Goal: Task Accomplishment & Management: Manage account settings

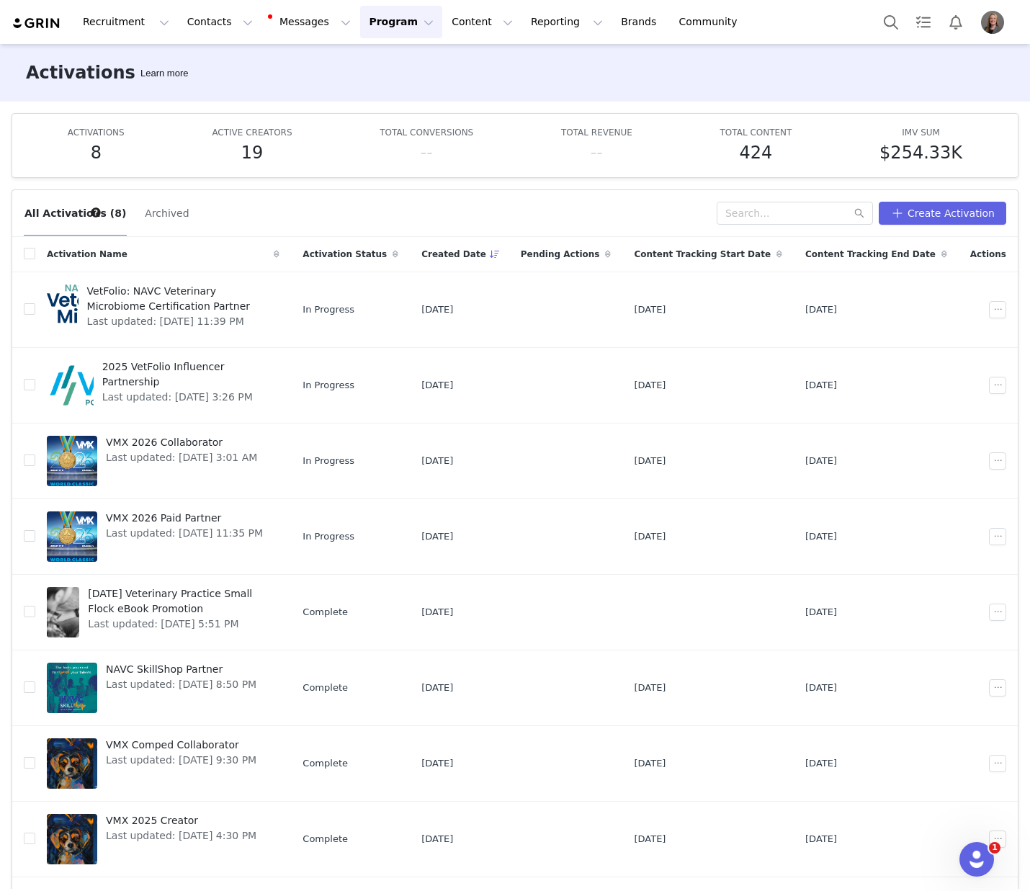
click at [370, 23] on button "Program Program" at bounding box center [401, 22] width 82 height 32
click at [373, 63] on p "Activations" at bounding box center [376, 63] width 55 height 15
click at [999, 26] on img "Profile" at bounding box center [992, 22] width 23 height 23
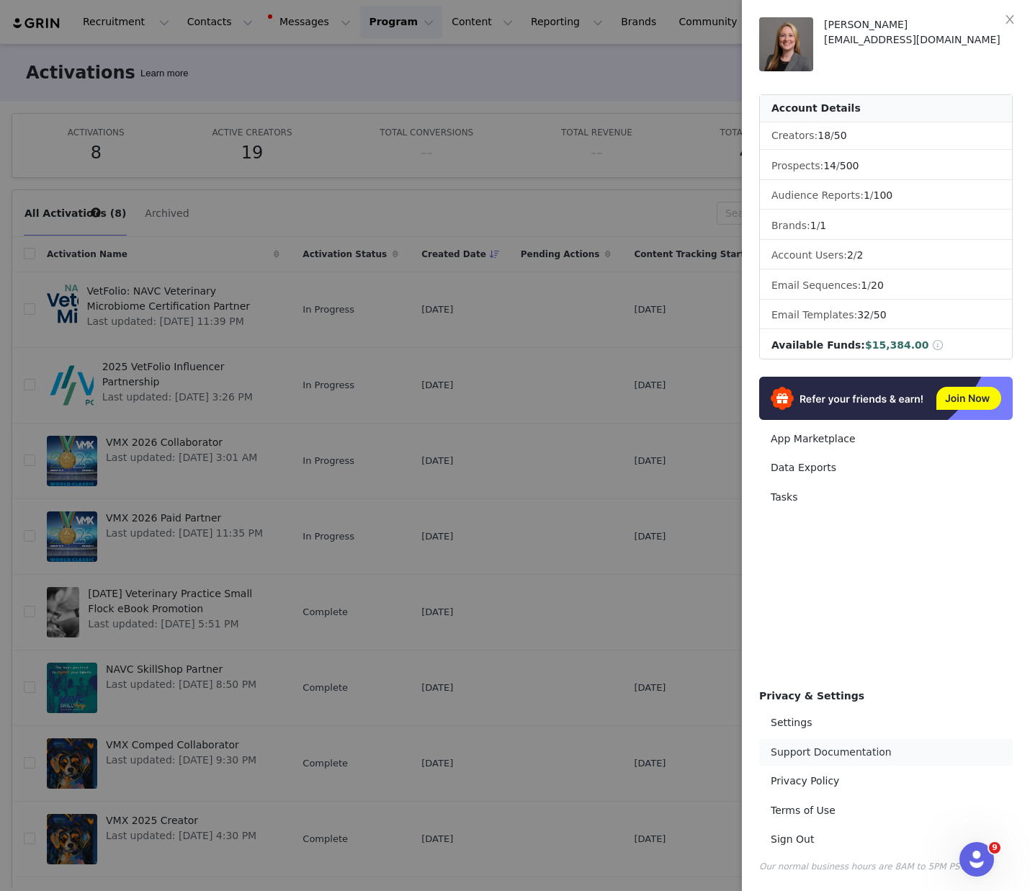
click at [851, 759] on link "Support Documentation" at bounding box center [886, 752] width 254 height 27
drag, startPoint x: 1018, startPoint y: 22, endPoint x: 980, endPoint y: 24, distance: 38.3
click at [1018, 22] on button "Close" at bounding box center [1010, 20] width 40 height 40
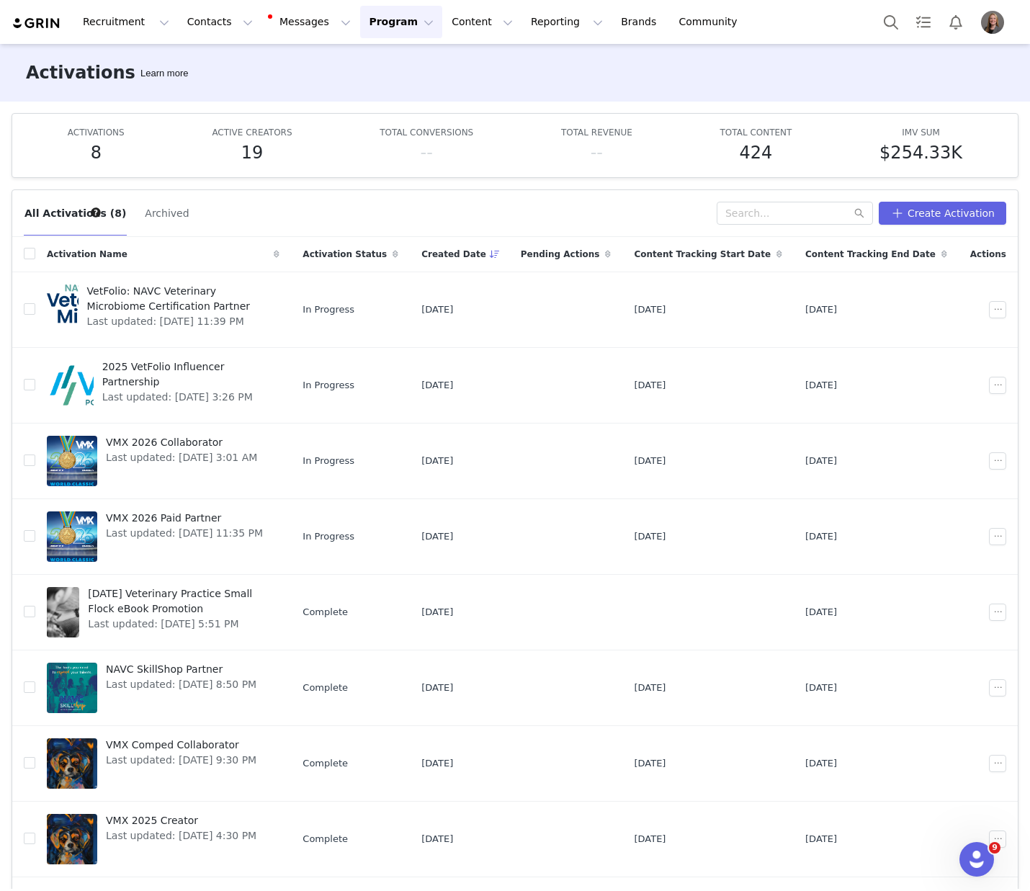
click at [991, 24] on img "Profile" at bounding box center [992, 22] width 23 height 23
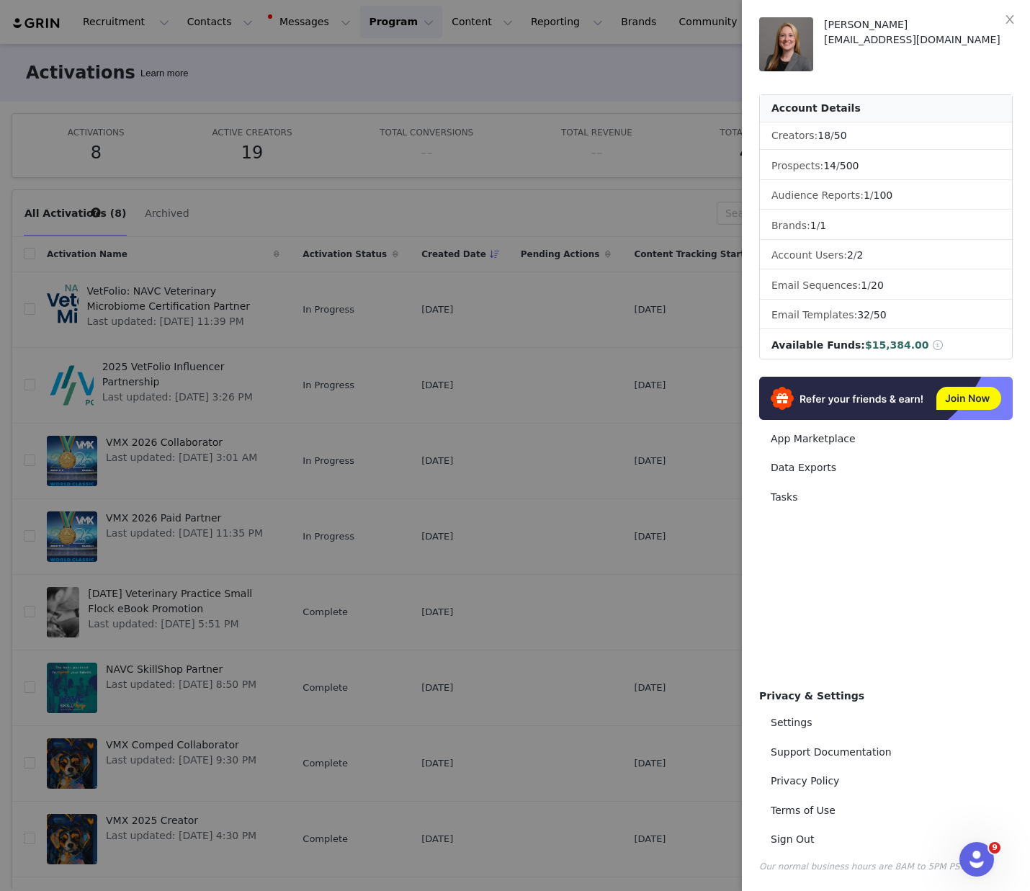
click at [285, 61] on div at bounding box center [515, 445] width 1030 height 891
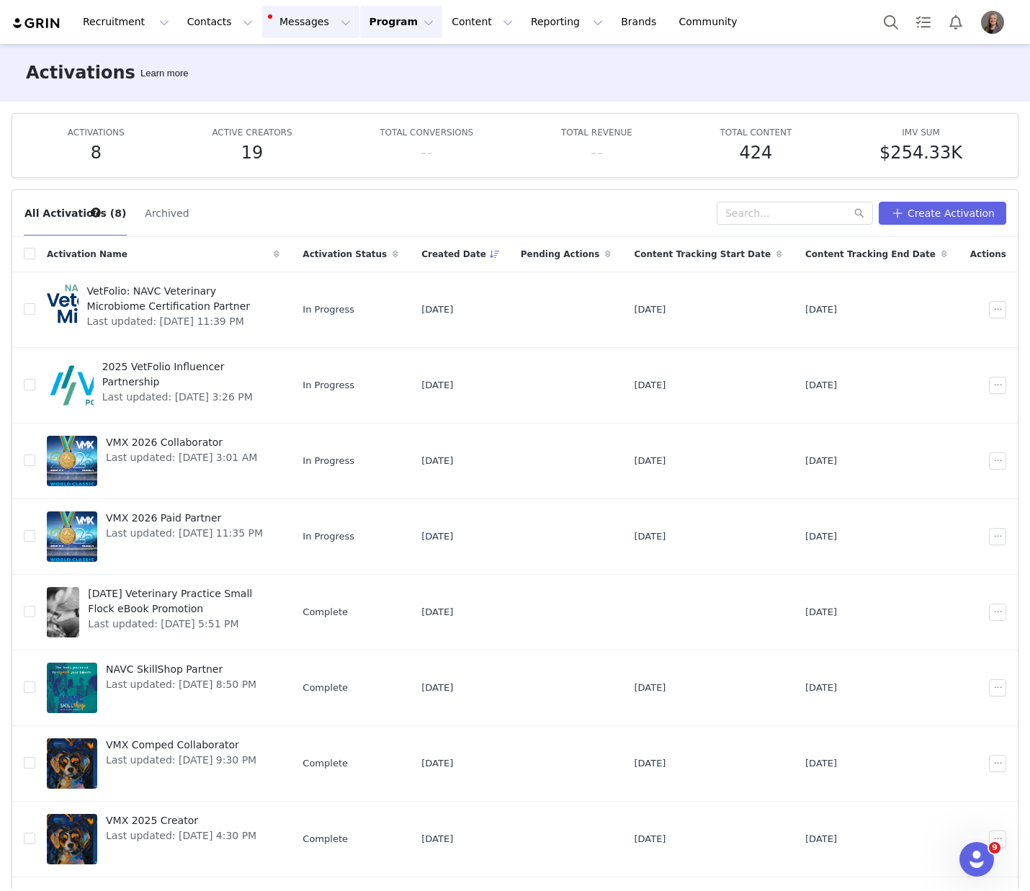
click at [293, 24] on button "Messages Messages" at bounding box center [310, 22] width 97 height 32
click at [117, 22] on button "Recruitment Recruitment" at bounding box center [126, 22] width 104 height 32
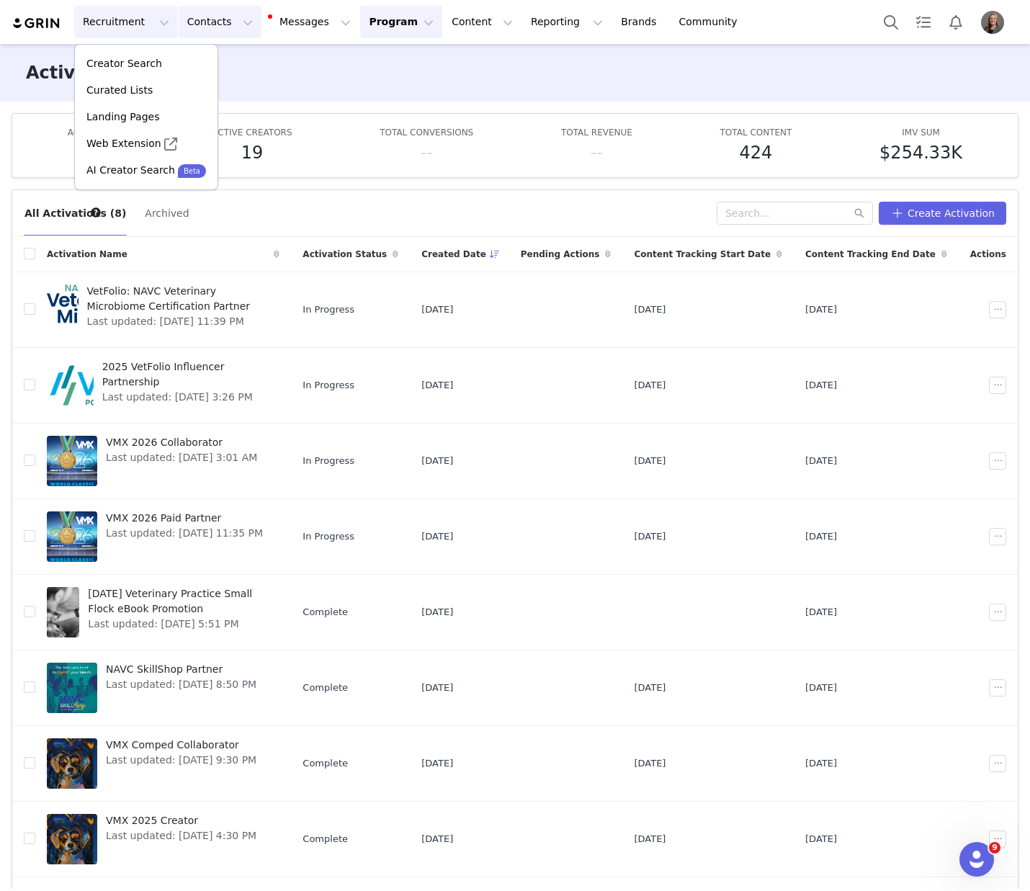
click at [196, 27] on button "Contacts Contacts" at bounding box center [220, 22] width 83 height 32
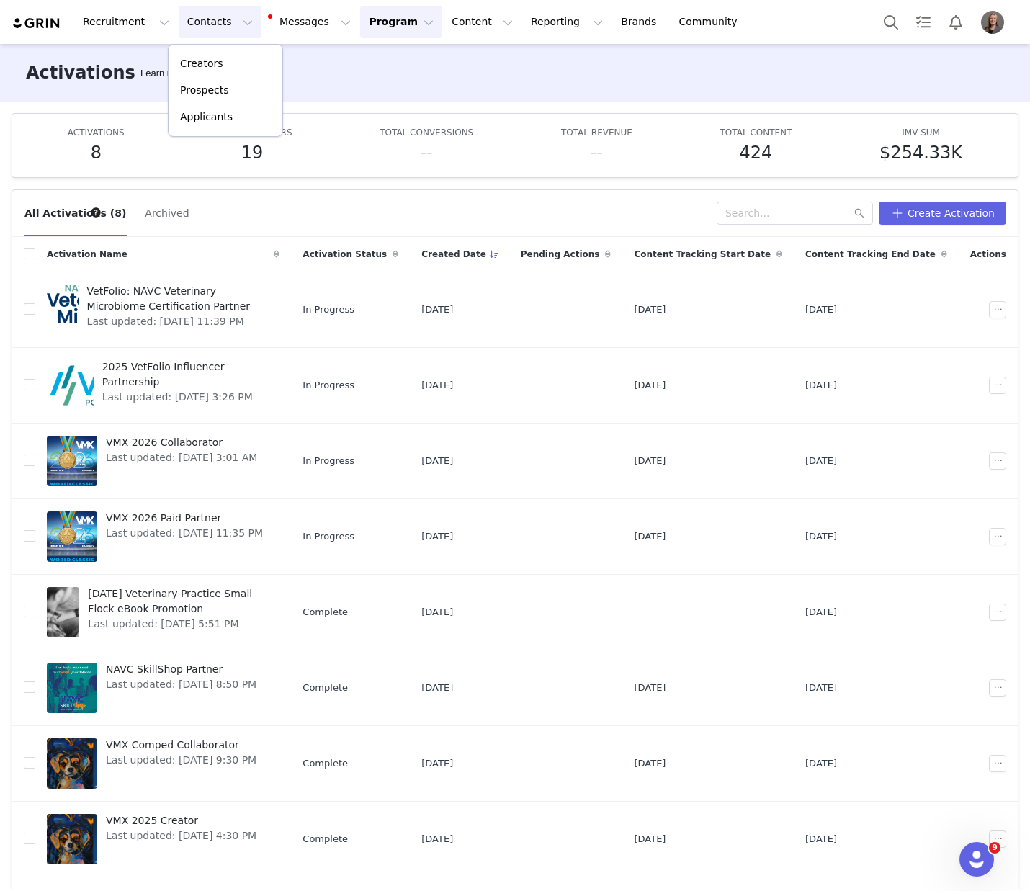
click at [999, 32] on img "Profile" at bounding box center [992, 22] width 23 height 23
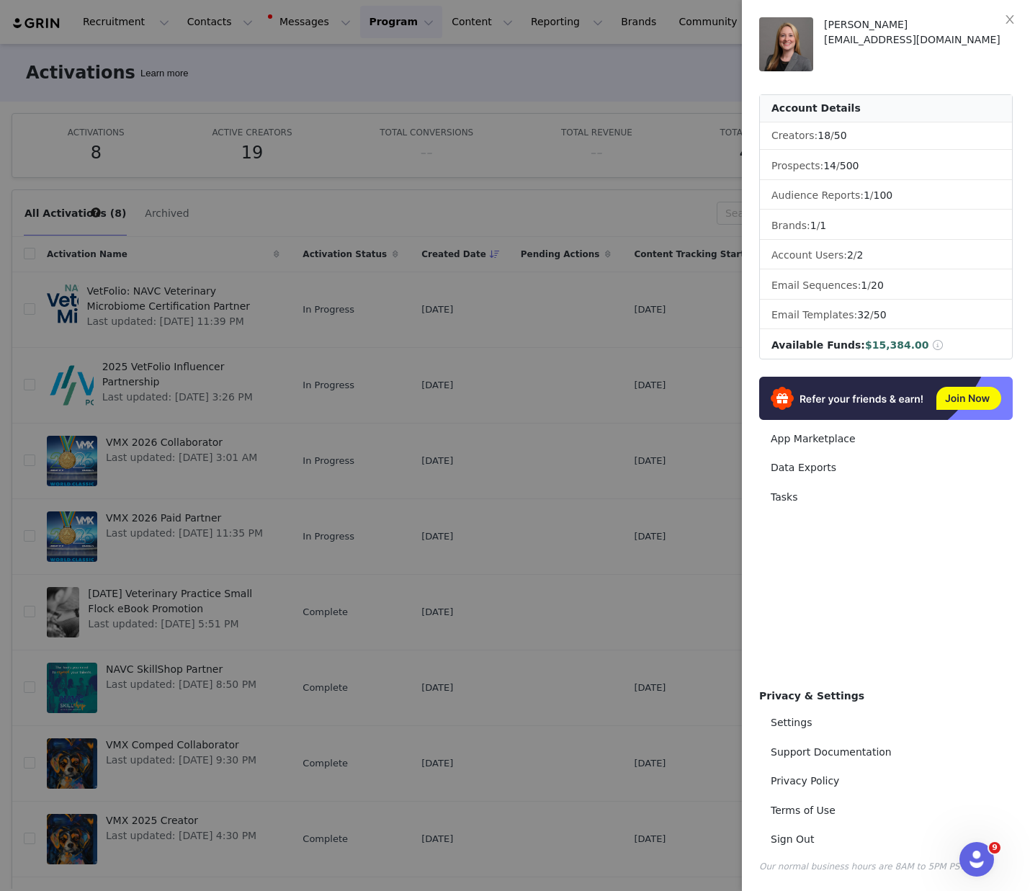
click at [932, 344] on span at bounding box center [938, 345] width 13 height 10
click at [574, 115] on div at bounding box center [515, 445] width 1030 height 891
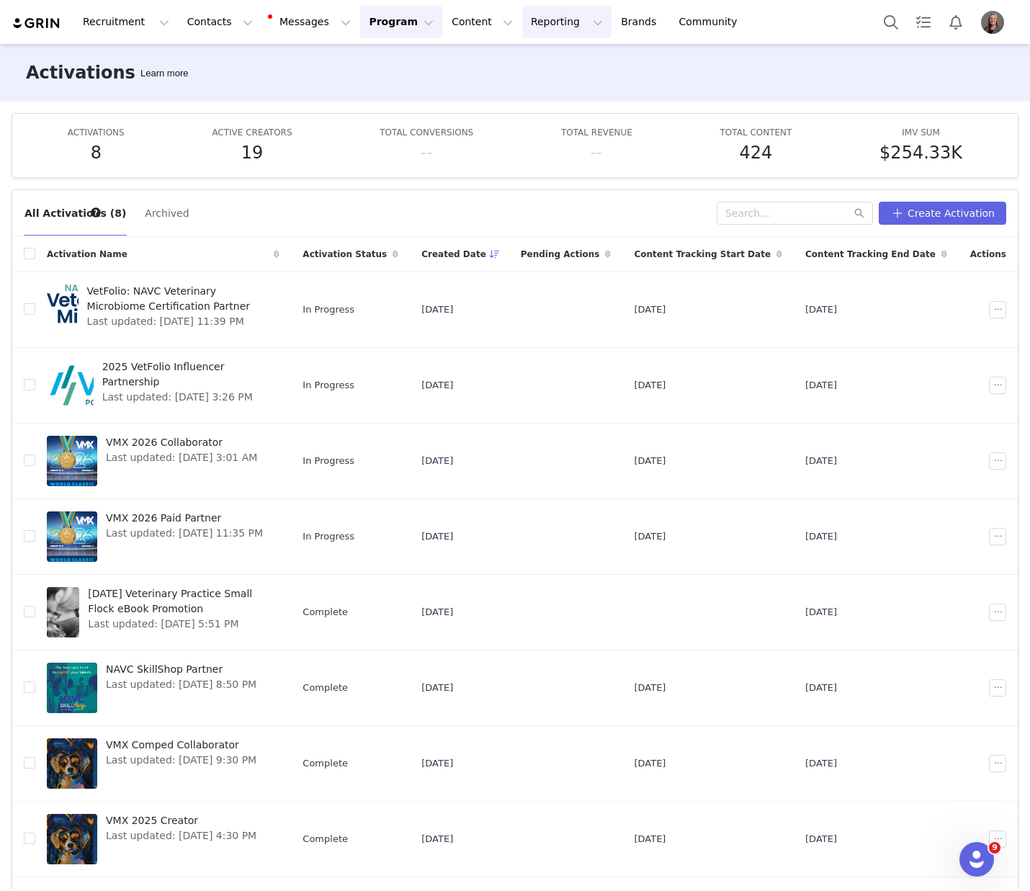
click at [522, 19] on button "Reporting Reporting" at bounding box center [566, 22] width 89 height 32
click at [472, 20] on button "Content Content" at bounding box center [482, 22] width 79 height 32
click at [383, 19] on button "Program Program" at bounding box center [401, 22] width 82 height 32
click at [380, 125] on link "Payments" at bounding box center [395, 117] width 114 height 27
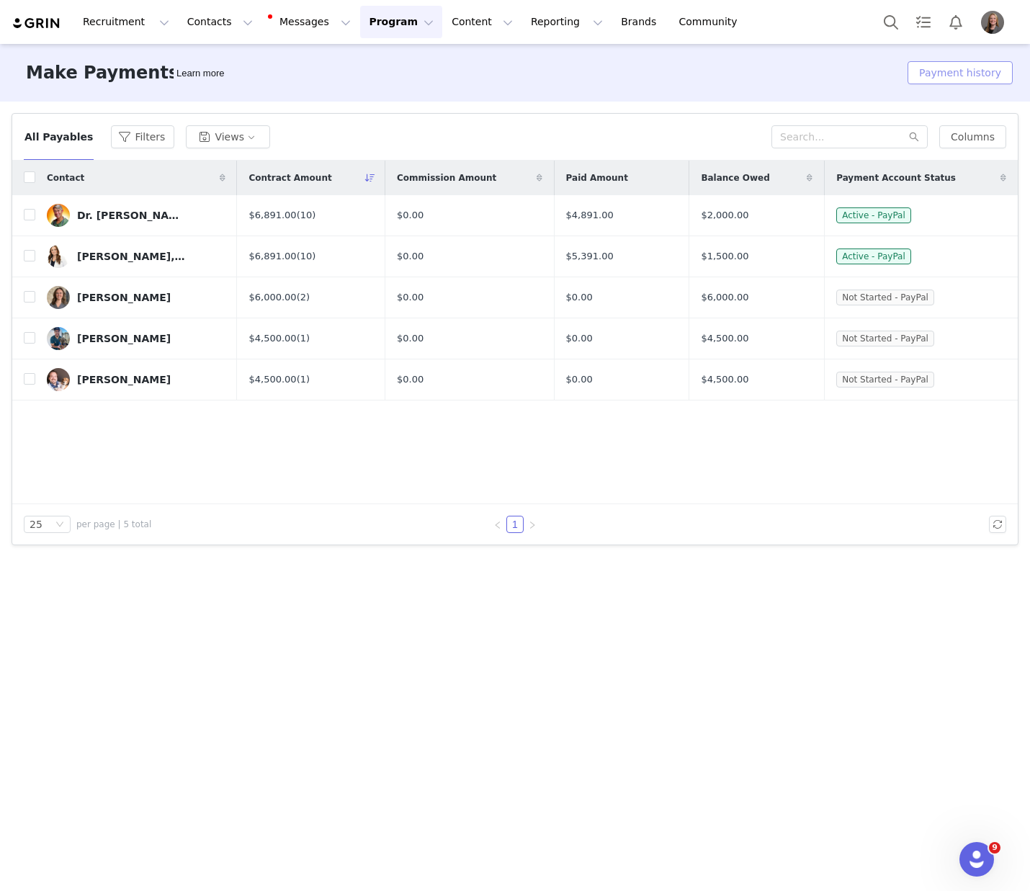
click at [950, 74] on button "Payment history" at bounding box center [960, 72] width 105 height 23
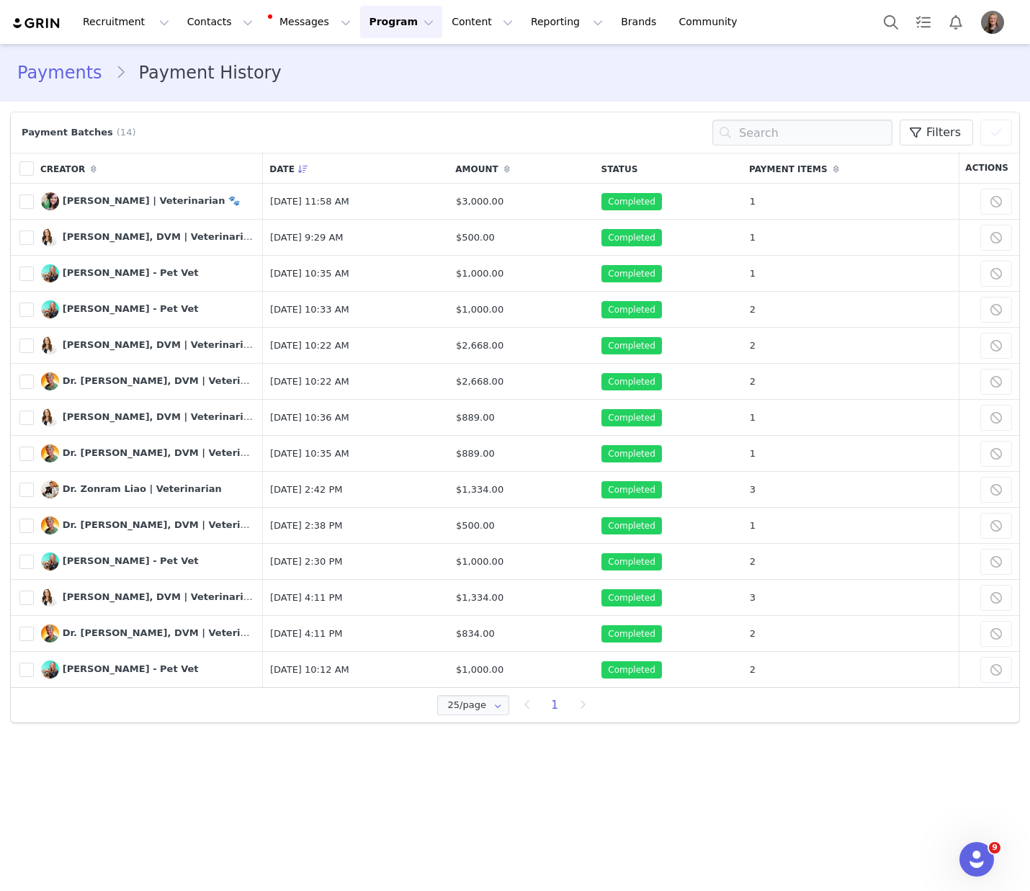
click at [978, 20] on button "Profile" at bounding box center [996, 22] width 46 height 23
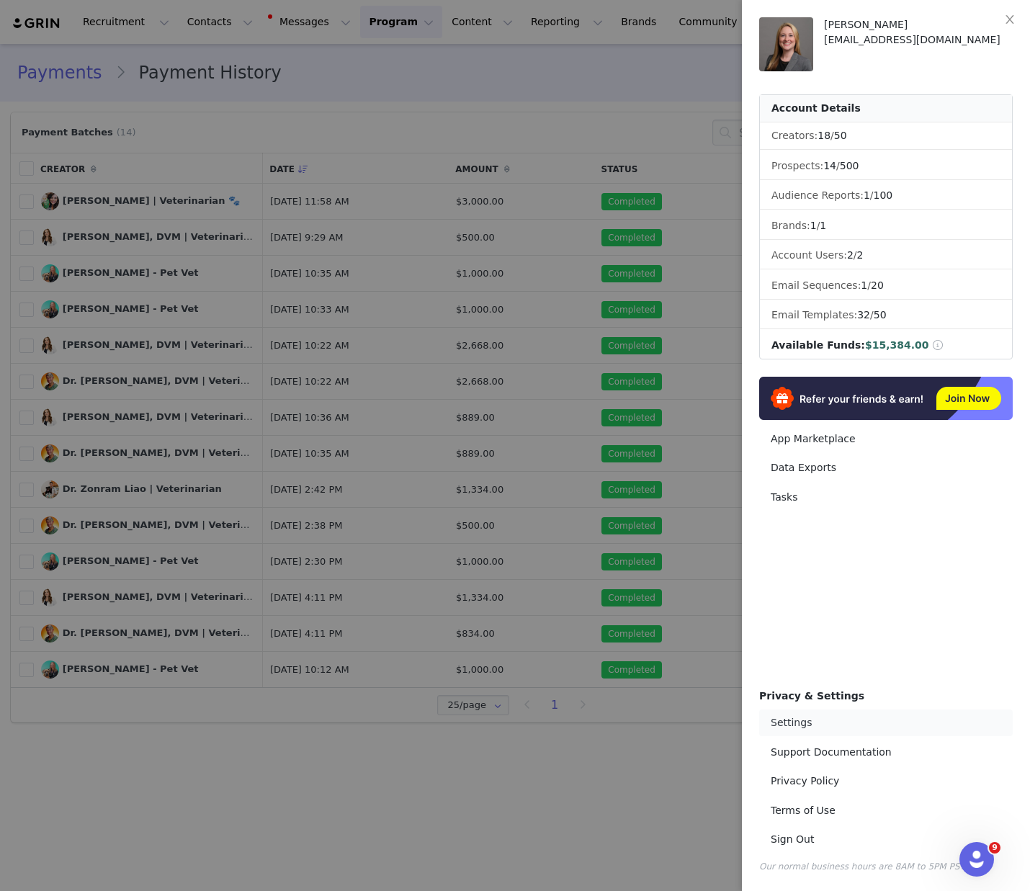
click at [806, 726] on link "Settings" at bounding box center [886, 723] width 254 height 27
select select "UTC"
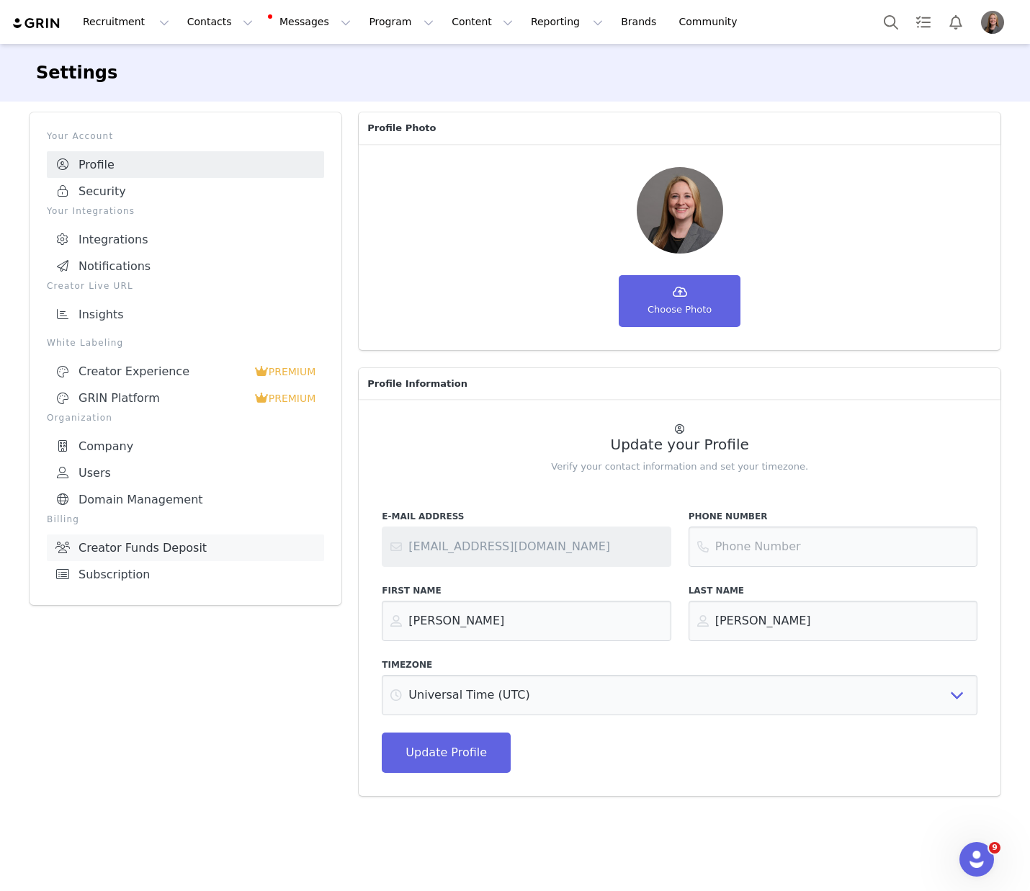
click at [159, 545] on link "Creator Funds Deposit" at bounding box center [185, 548] width 277 height 27
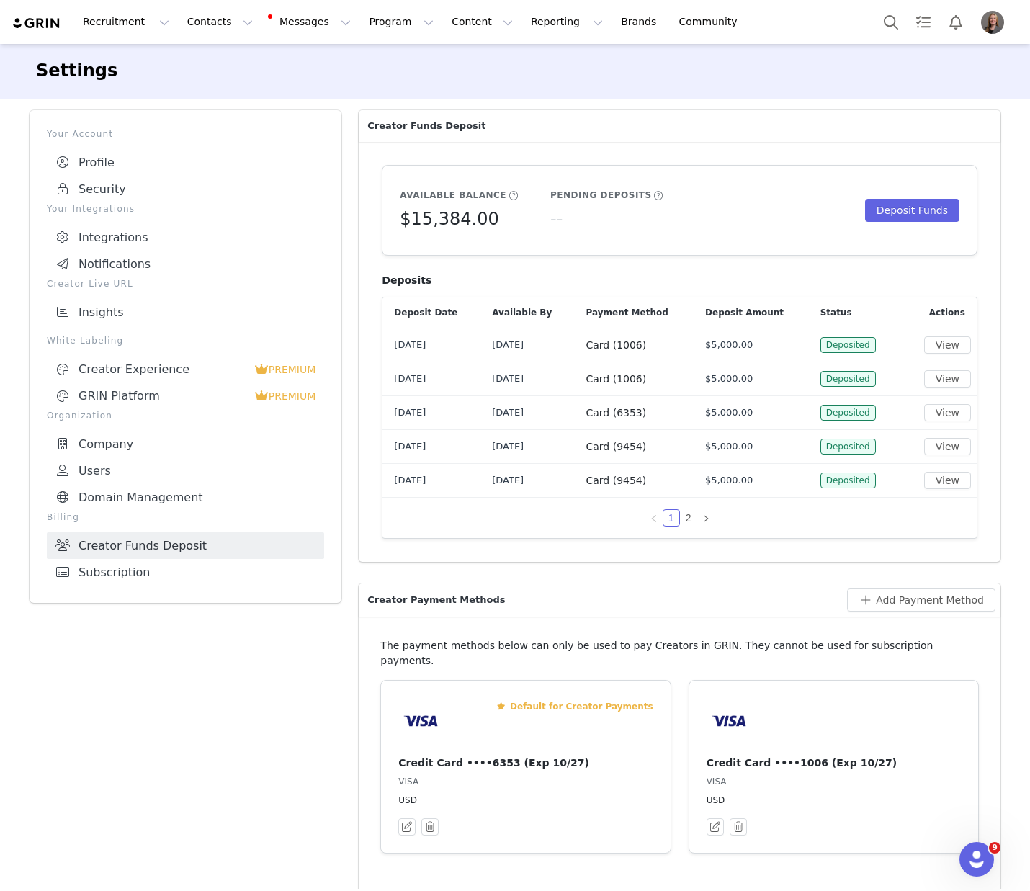
scroll to position [3, 0]
click at [958, 348] on button "View" at bounding box center [947, 344] width 47 height 17
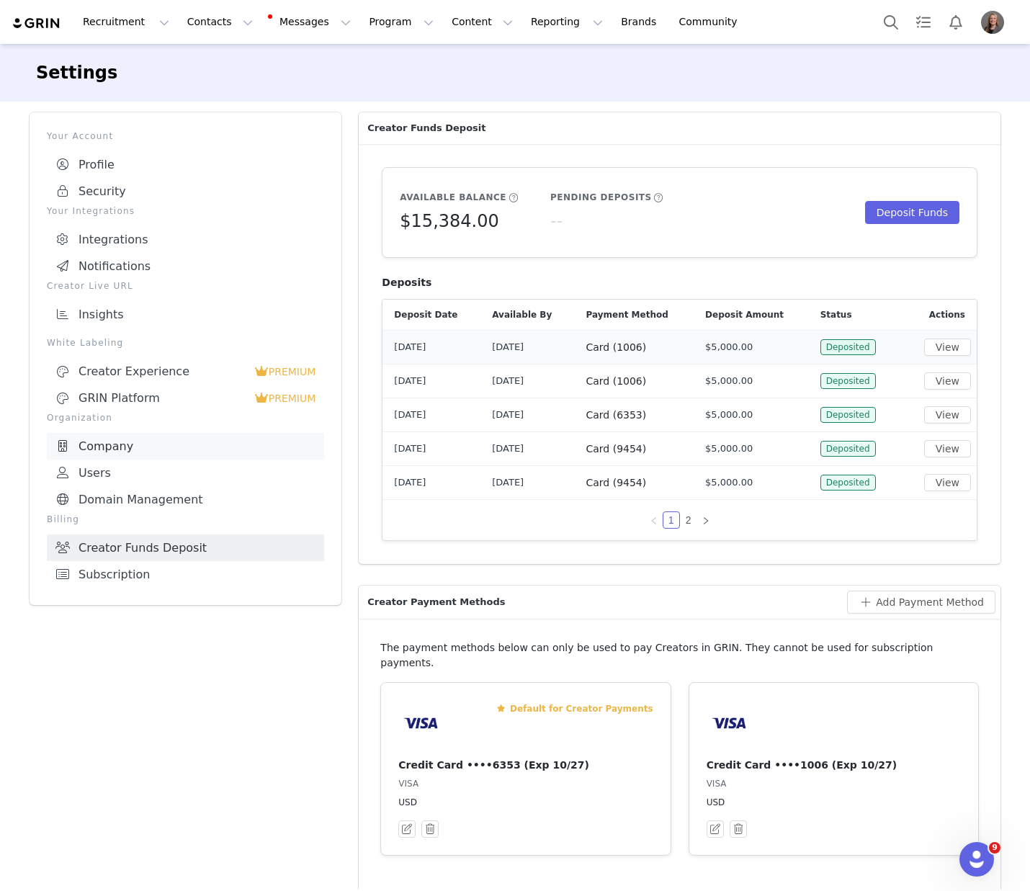
scroll to position [1, 0]
click at [155, 573] on link "Subscription" at bounding box center [185, 573] width 277 height 27
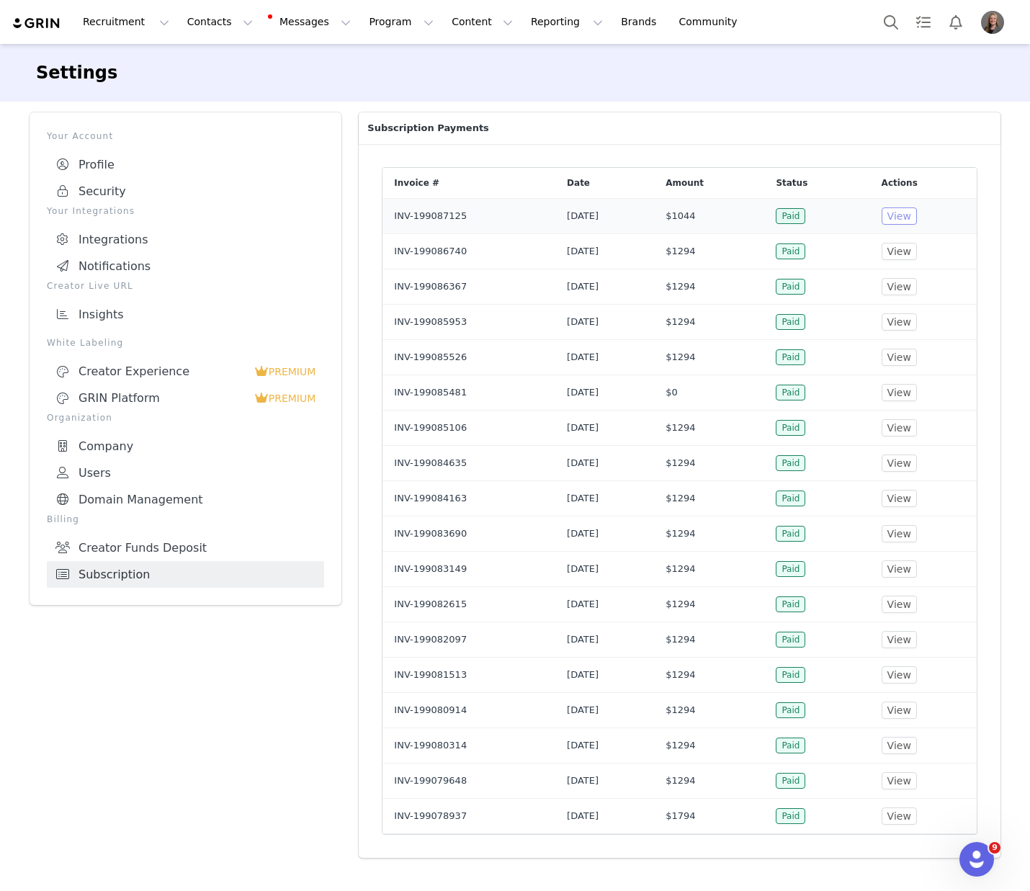
click at [917, 215] on button "View" at bounding box center [899, 216] width 35 height 17
click at [296, 20] on button "Messages Messages" at bounding box center [310, 22] width 97 height 32
